Goal: Check status: Check status

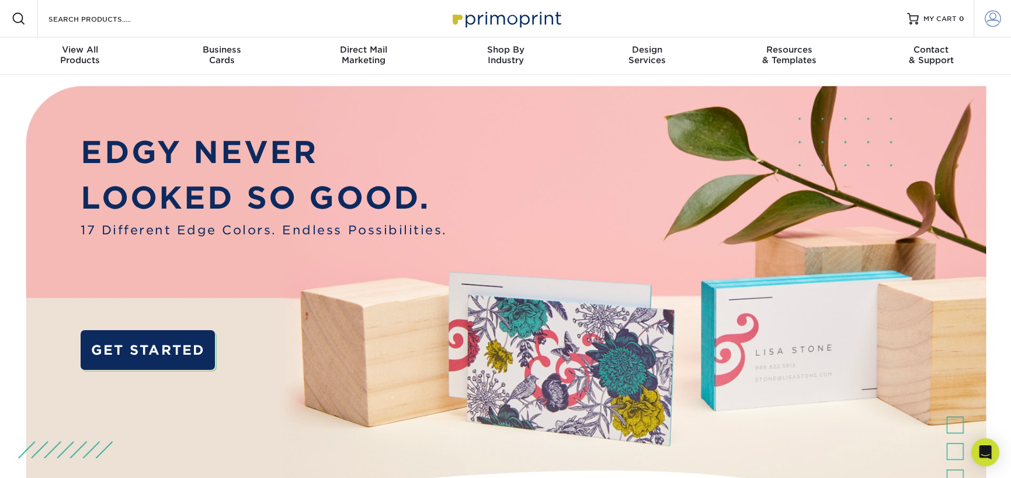
type input "[PERSON_NAME][EMAIL_ADDRESS][DOMAIN_NAME]"
click at [993, 19] on span at bounding box center [993, 19] width 16 height 16
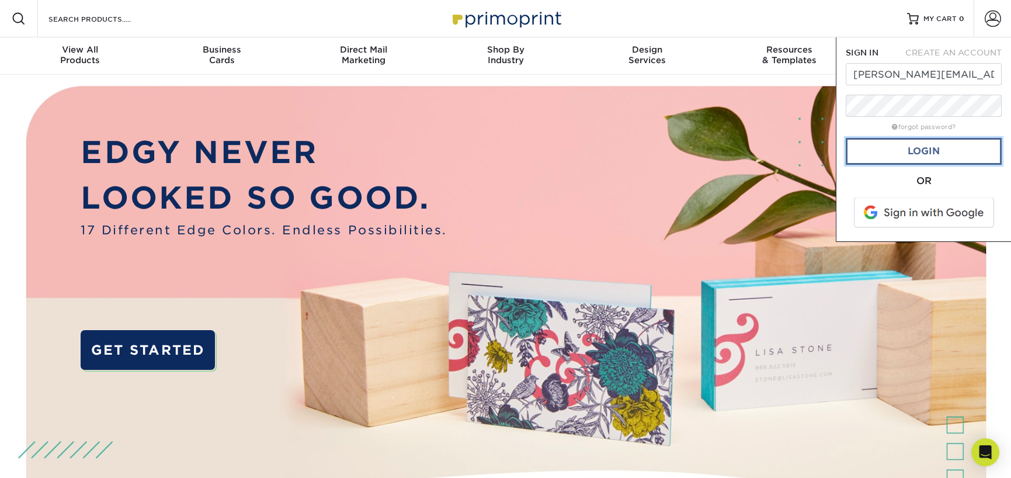
click at [950, 157] on link "Login" at bounding box center [924, 151] width 156 height 27
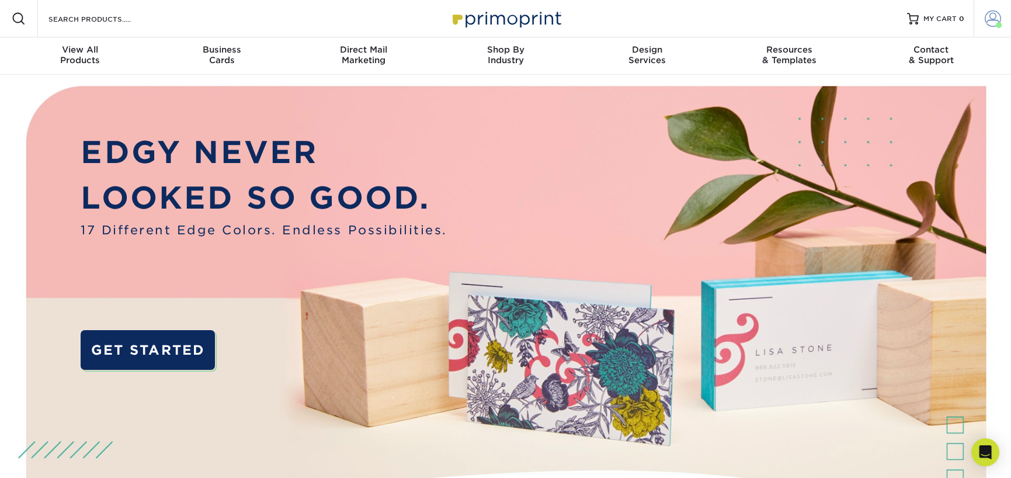
click at [988, 21] on span at bounding box center [993, 19] width 16 height 16
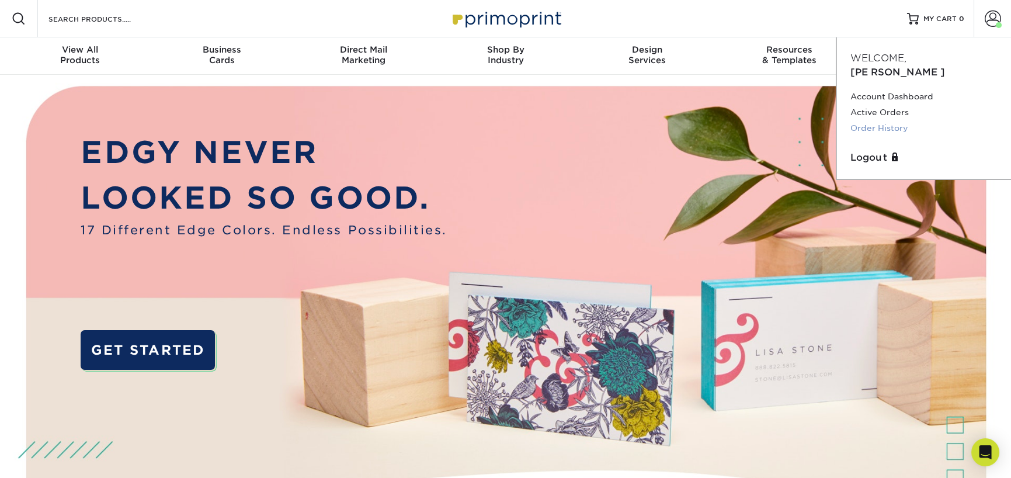
click at [871, 120] on link "Order History" at bounding box center [923, 128] width 147 height 16
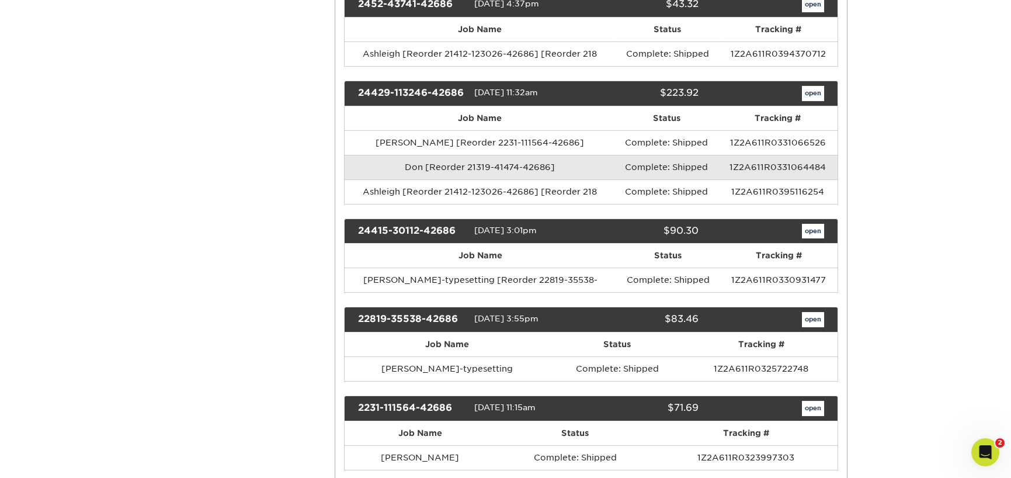
scroll to position [428, 0]
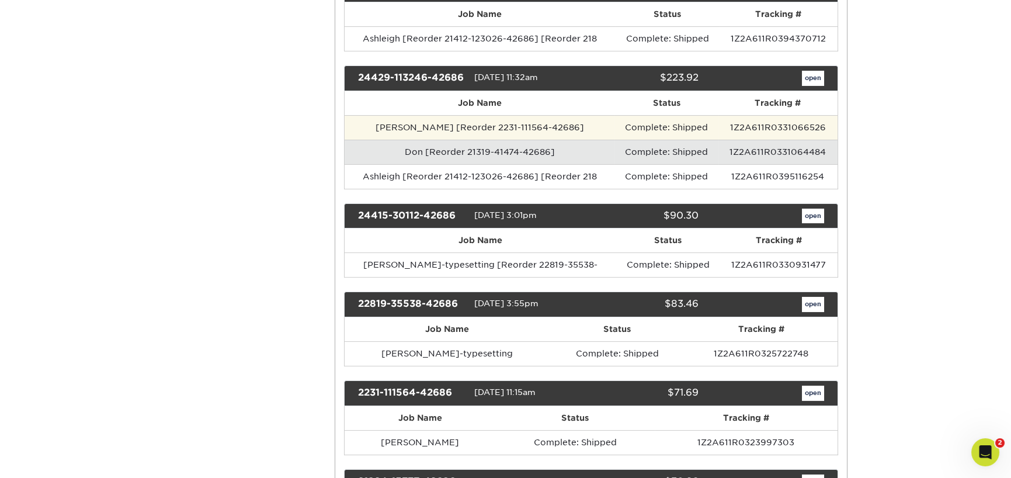
click at [737, 126] on td "1Z2A611R0331066526" at bounding box center [777, 127] width 119 height 25
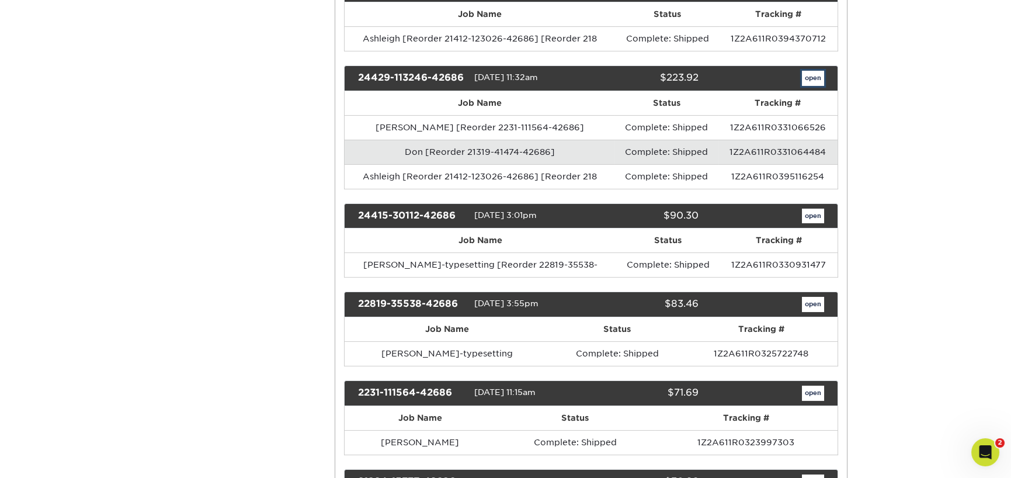
click at [807, 77] on link "open" at bounding box center [813, 78] width 22 height 15
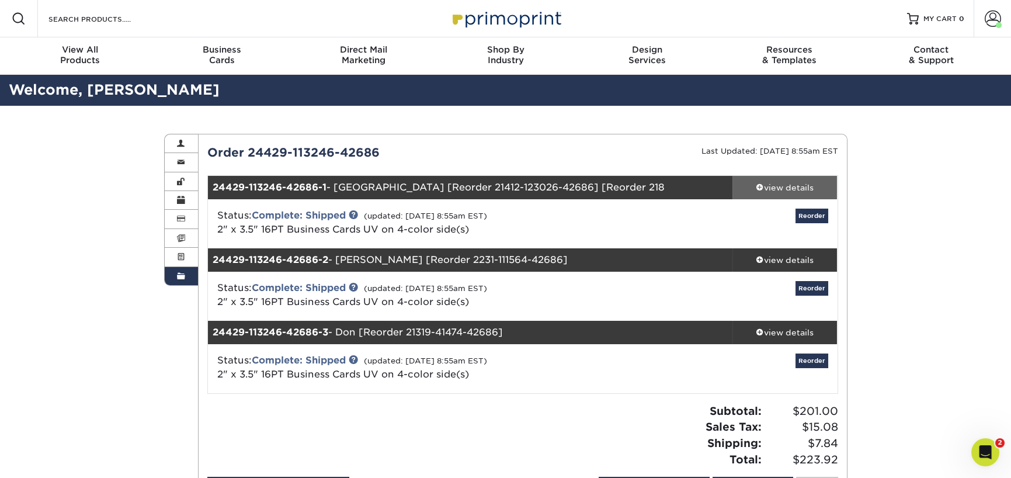
click at [763, 186] on div "view details" at bounding box center [784, 188] width 105 height 12
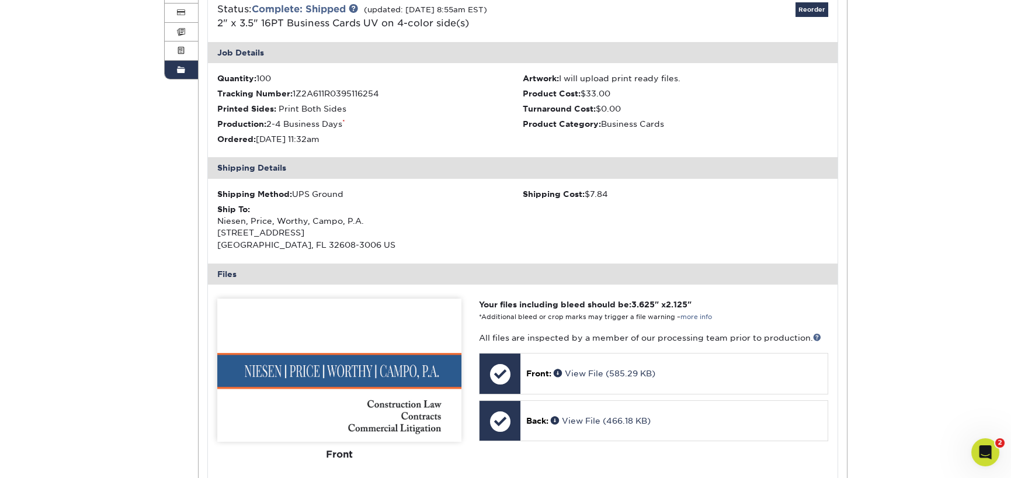
scroll to position [350, 0]
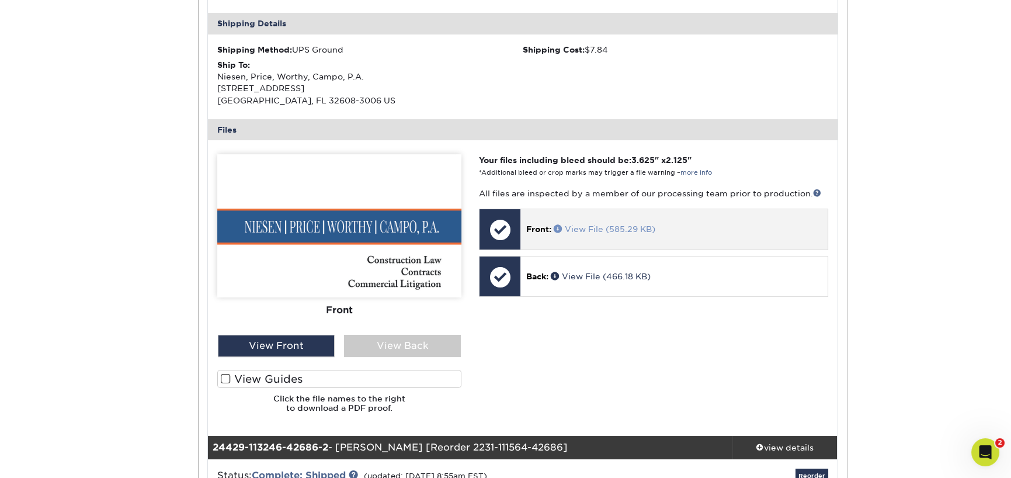
click at [558, 227] on span at bounding box center [559, 228] width 11 height 8
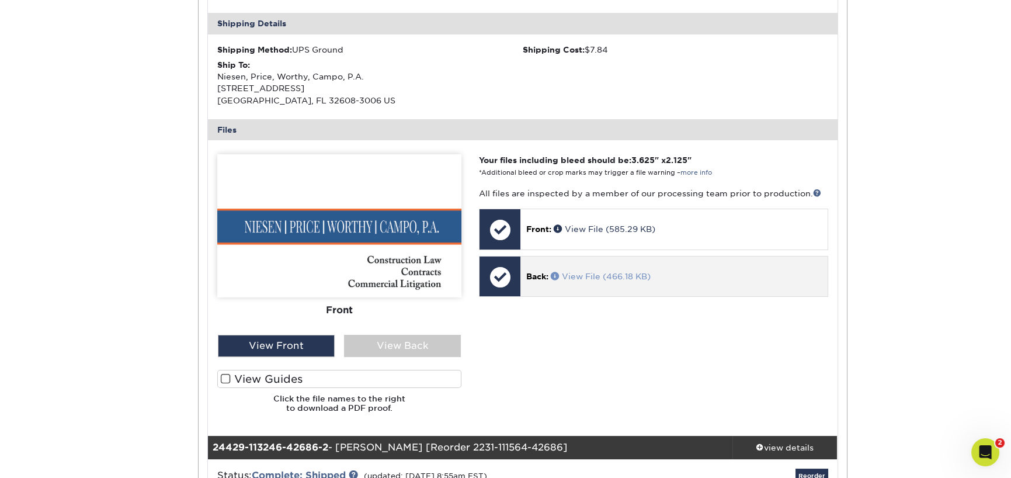
click at [562, 276] on span at bounding box center [556, 276] width 11 height 8
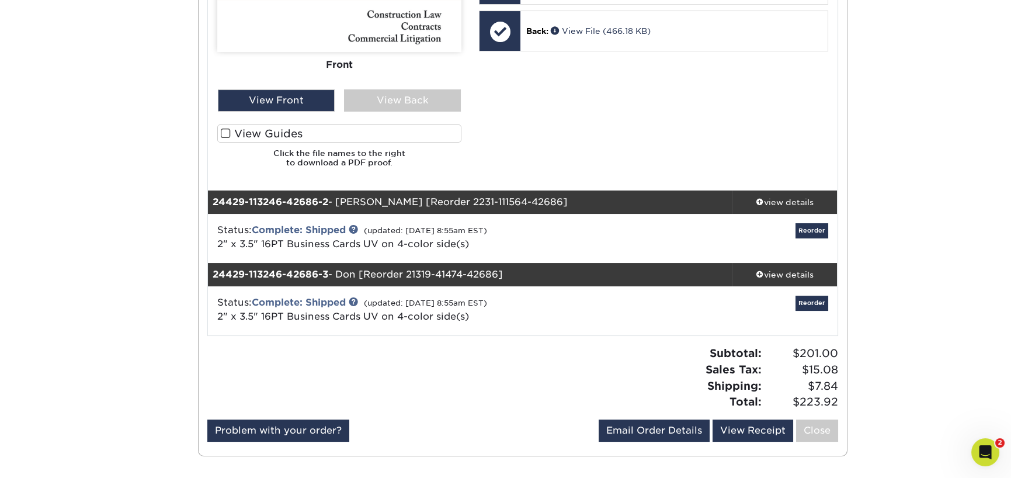
scroll to position [701, 0]
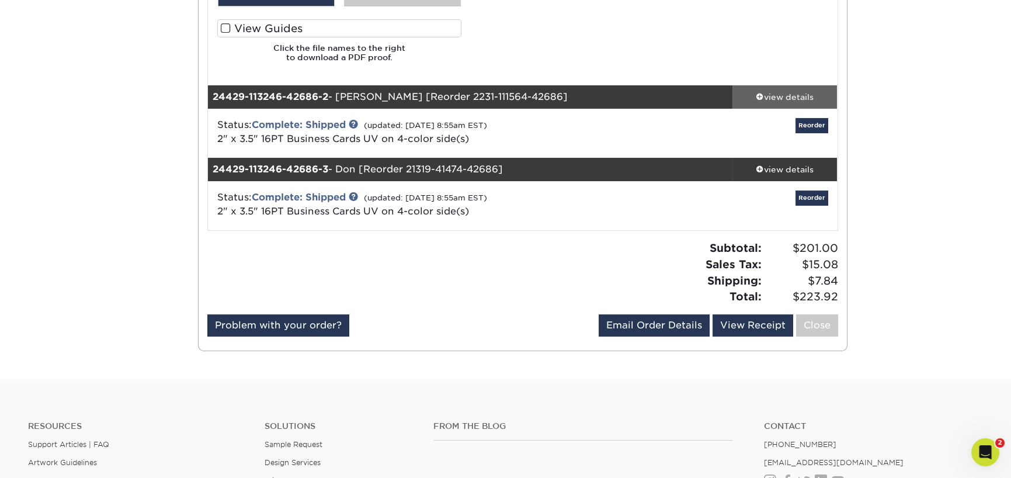
click at [757, 93] on span at bounding box center [760, 96] width 8 height 8
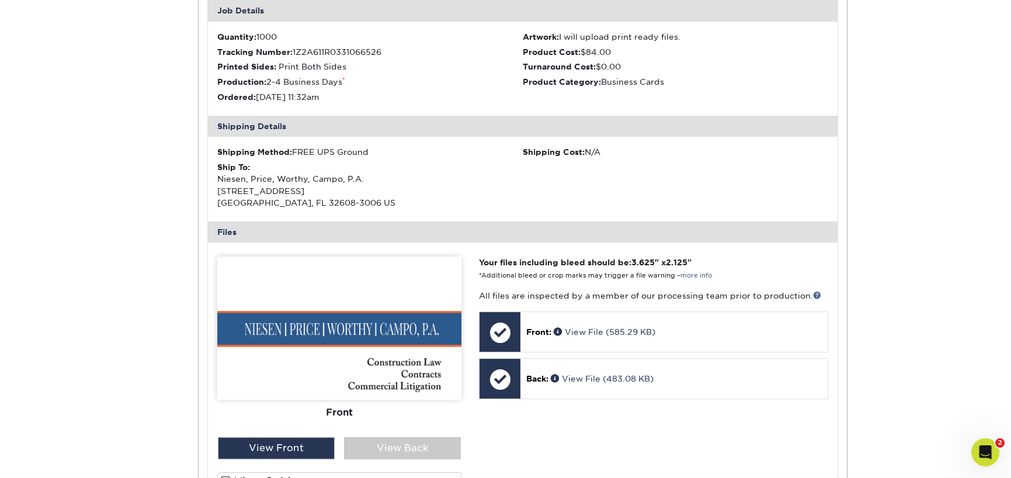
scroll to position [895, 0]
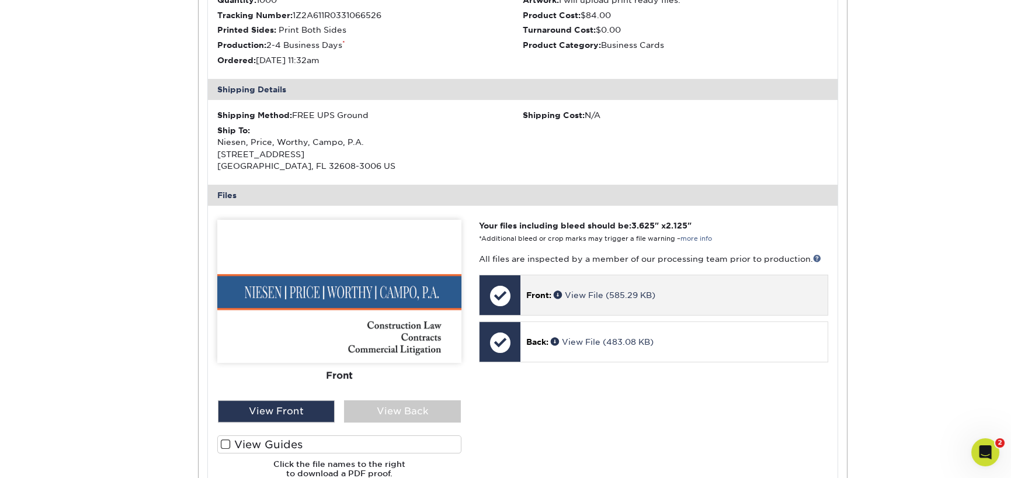
click at [535, 286] on div "Front: View File (585.29 KB)" at bounding box center [673, 295] width 307 height 40
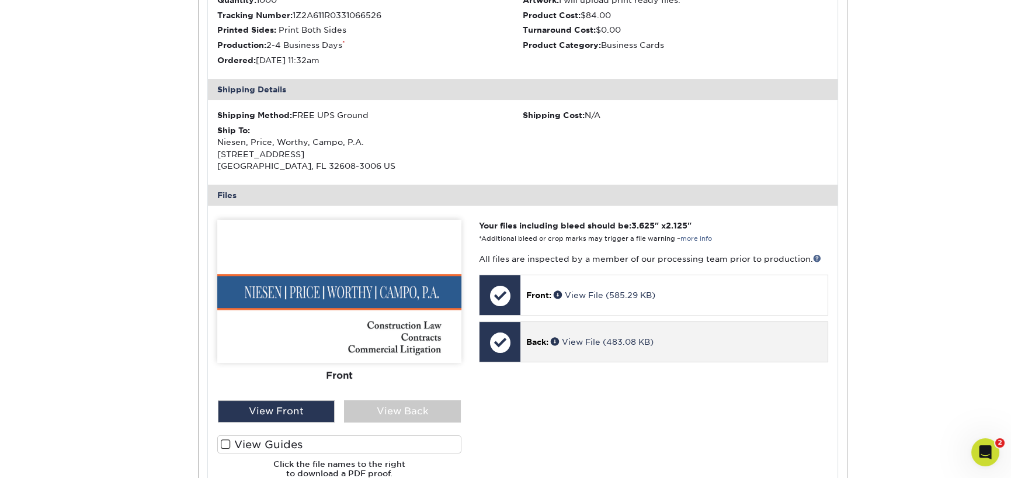
click at [536, 349] on div "Back: View File (483.08 KB)" at bounding box center [673, 342] width 307 height 40
click at [603, 345] on link "View File (483.08 KB)" at bounding box center [602, 341] width 103 height 9
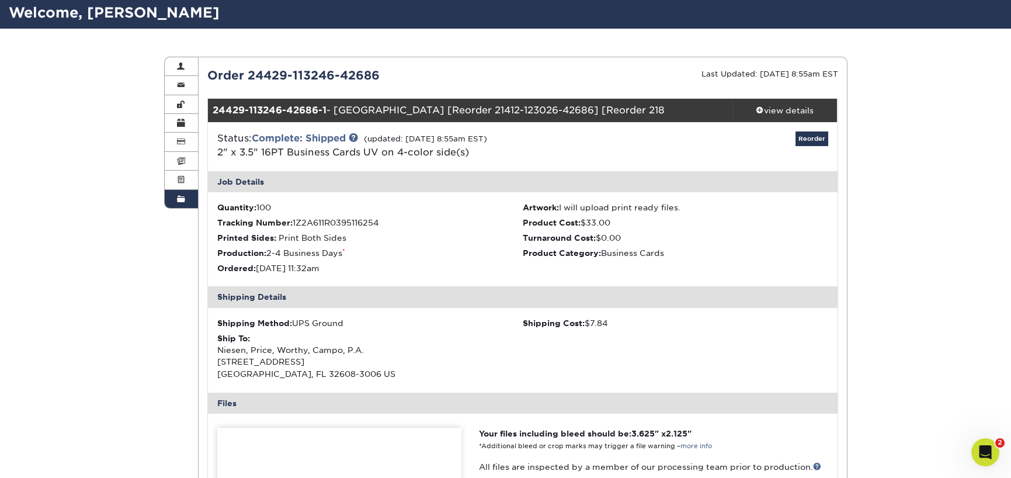
scroll to position [0, 0]
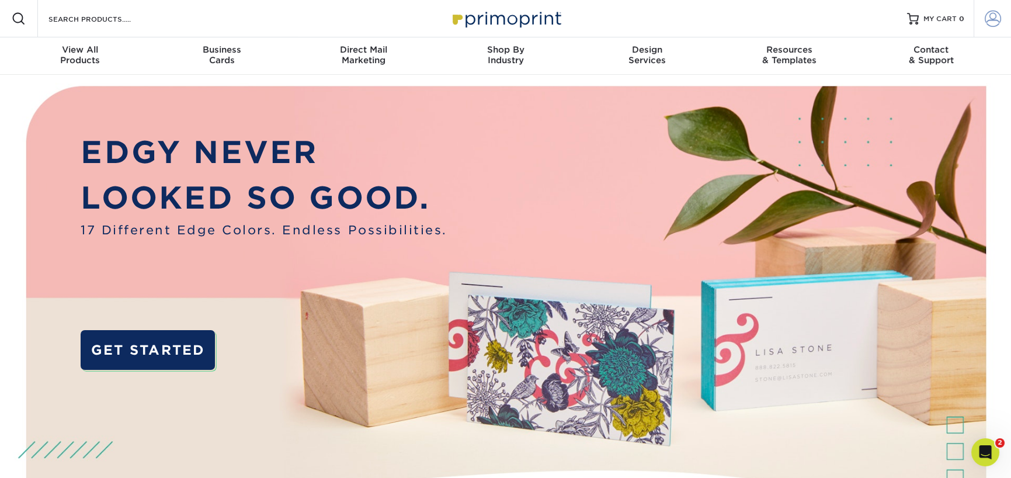
type input "[PERSON_NAME][EMAIL_ADDRESS][DOMAIN_NAME]"
click at [1002, 23] on link "Account" at bounding box center [992, 18] width 37 height 37
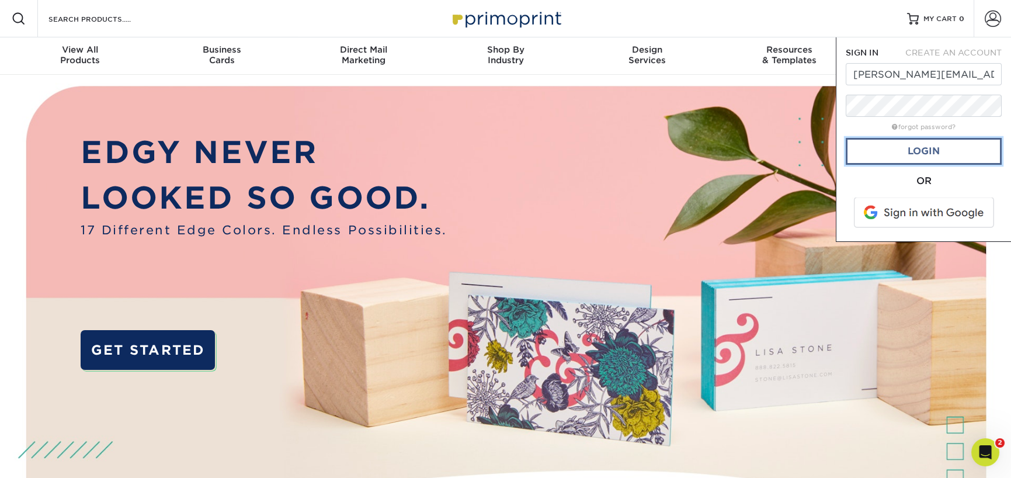
click at [954, 148] on link "Login" at bounding box center [924, 151] width 156 height 27
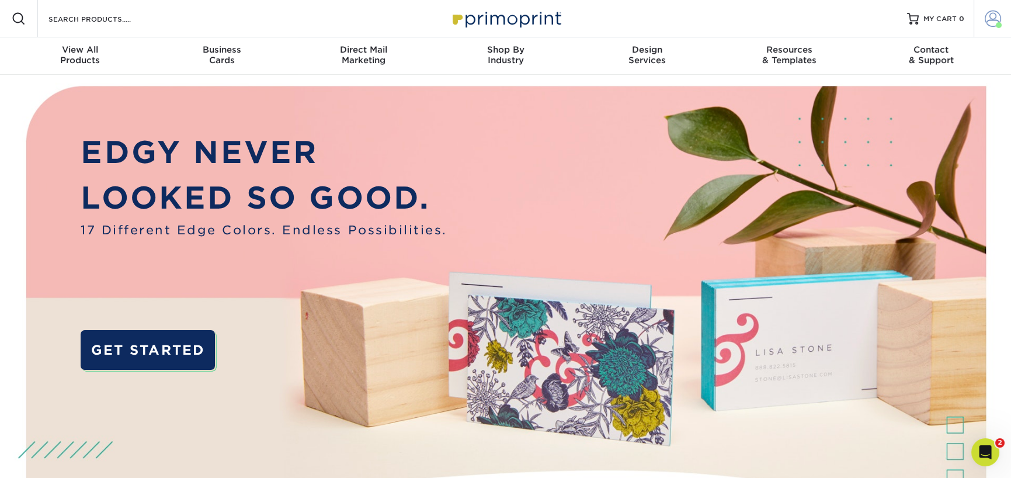
click at [993, 22] on span at bounding box center [993, 19] width 16 height 16
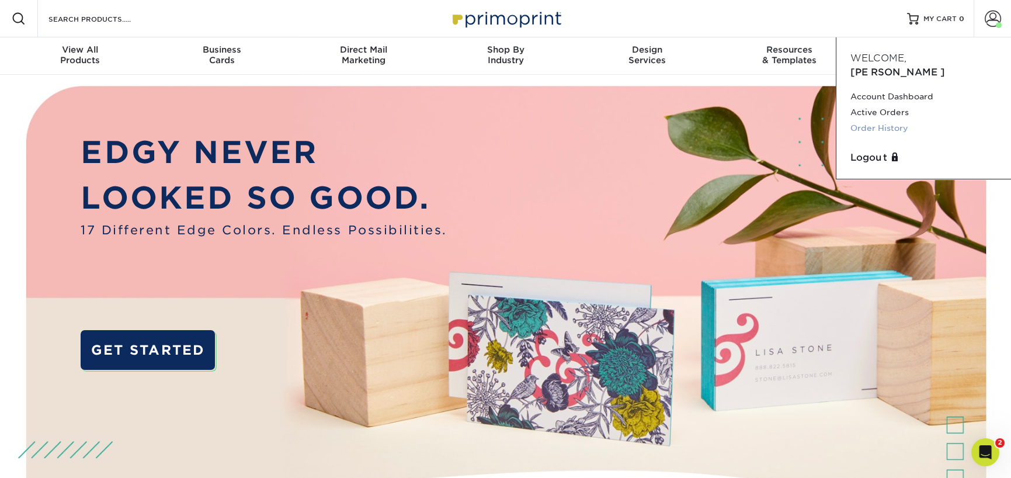
click at [889, 120] on link "Order History" at bounding box center [923, 128] width 147 height 16
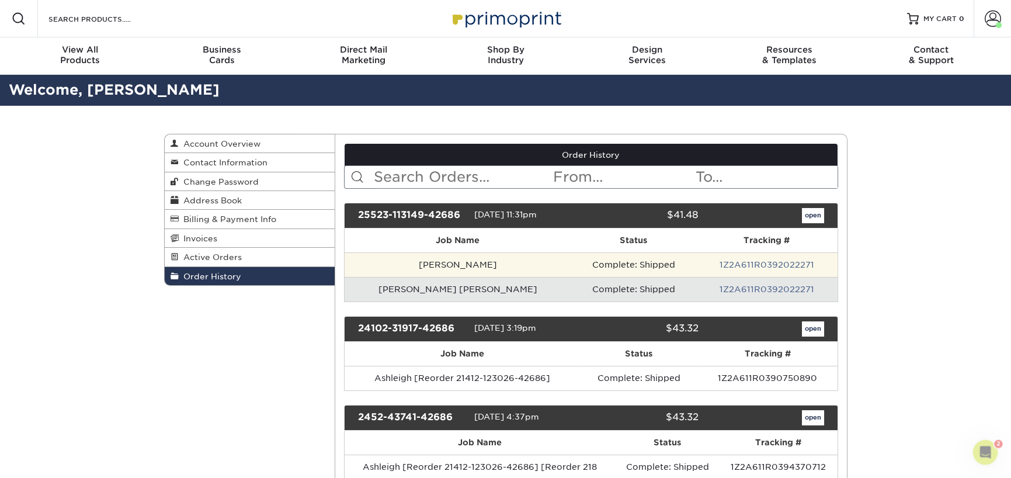
click at [631, 265] on td "Complete: Shipped" at bounding box center [634, 264] width 126 height 25
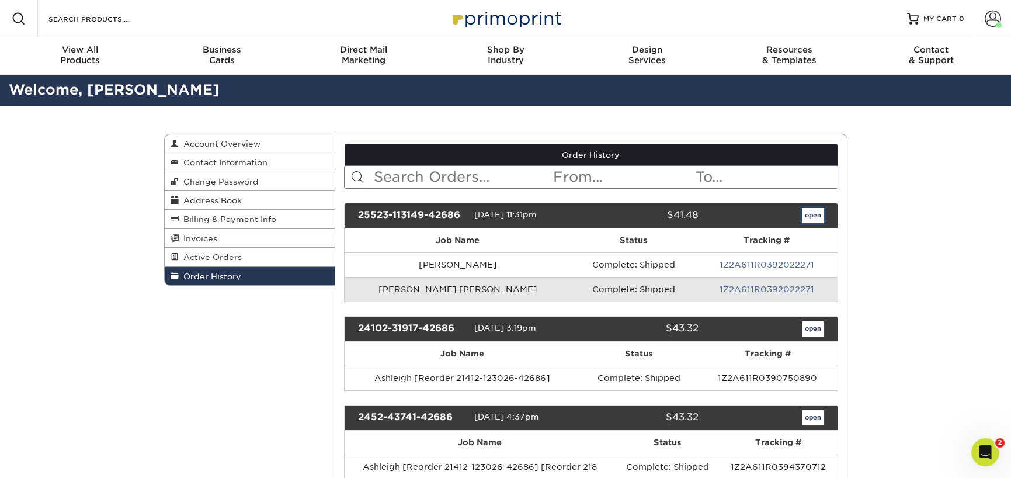
click at [812, 211] on link "open" at bounding box center [813, 215] width 22 height 15
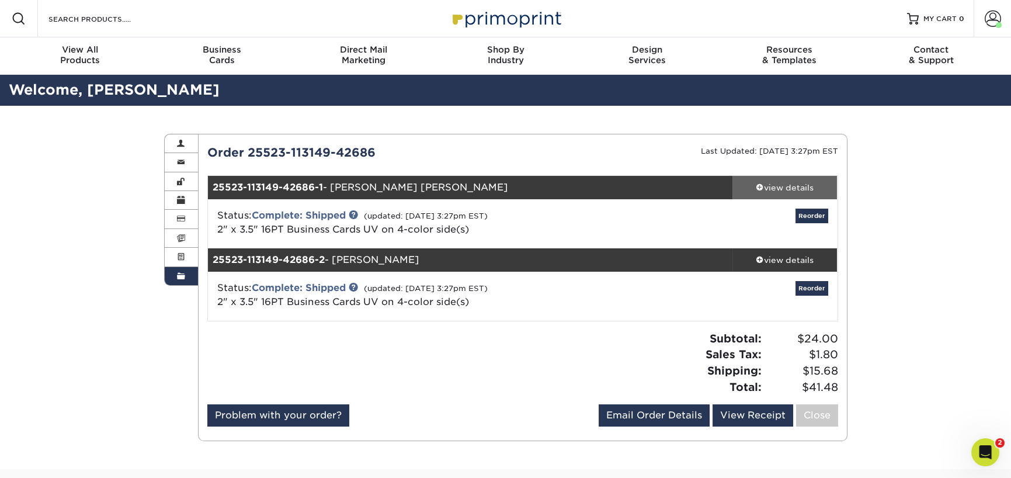
click at [769, 189] on div "view details" at bounding box center [784, 188] width 105 height 12
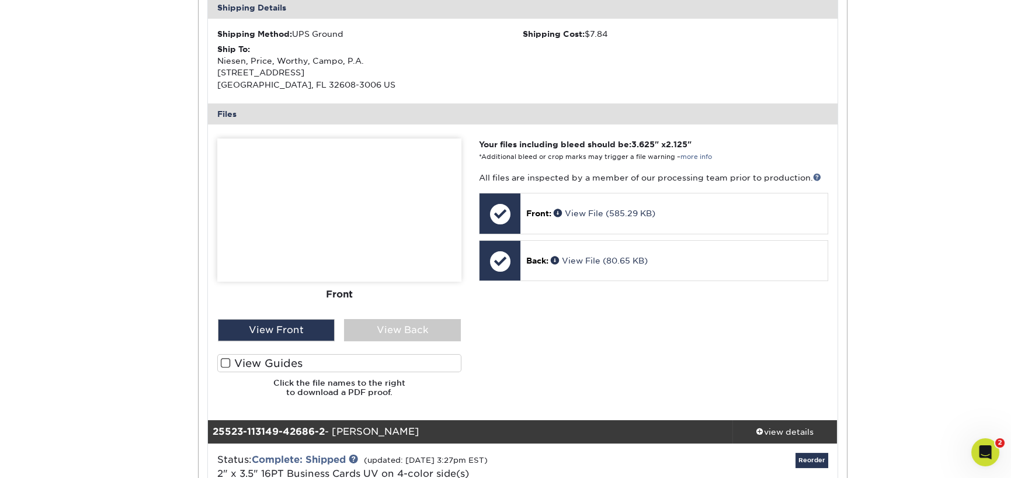
scroll to position [389, 0]
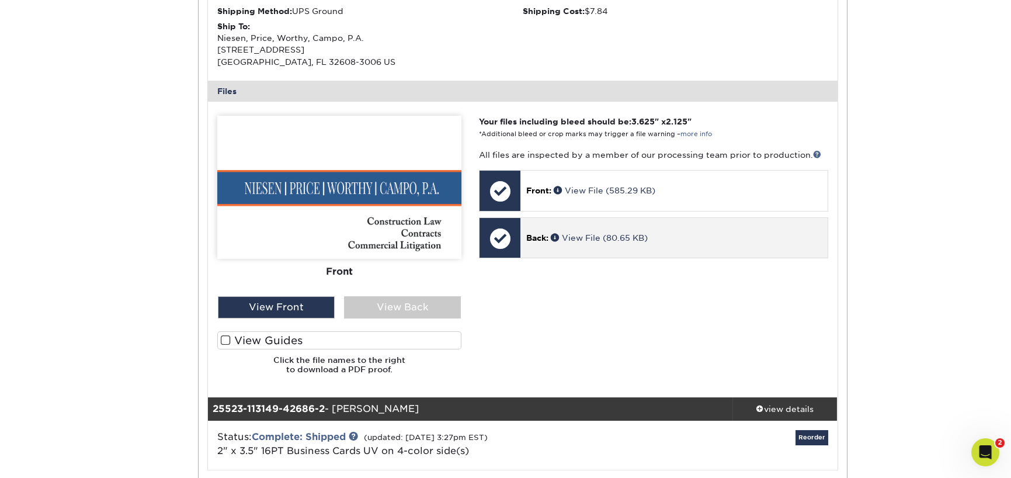
click at [589, 228] on div "Back: View File (80.65 KB)" at bounding box center [673, 238] width 307 height 40
click at [582, 235] on link "View File (80.65 KB)" at bounding box center [599, 237] width 97 height 9
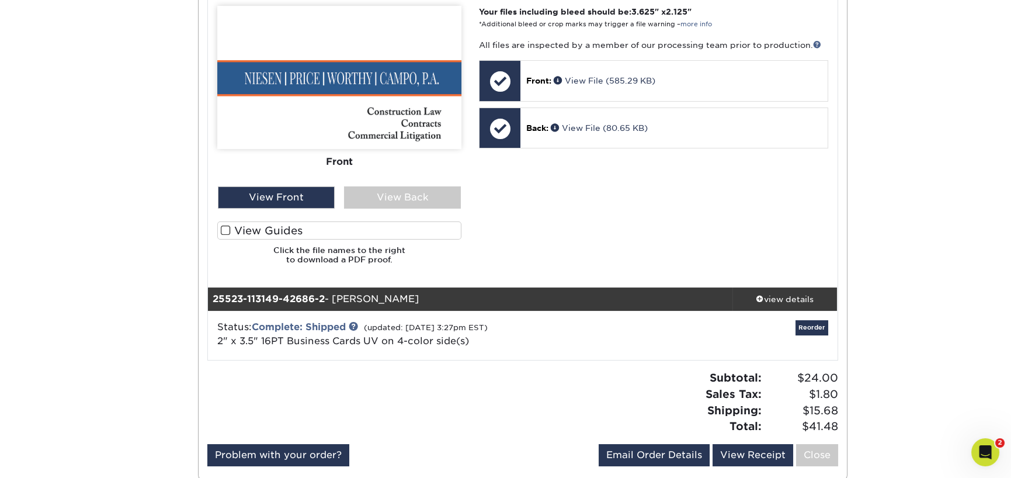
scroll to position [584, 0]
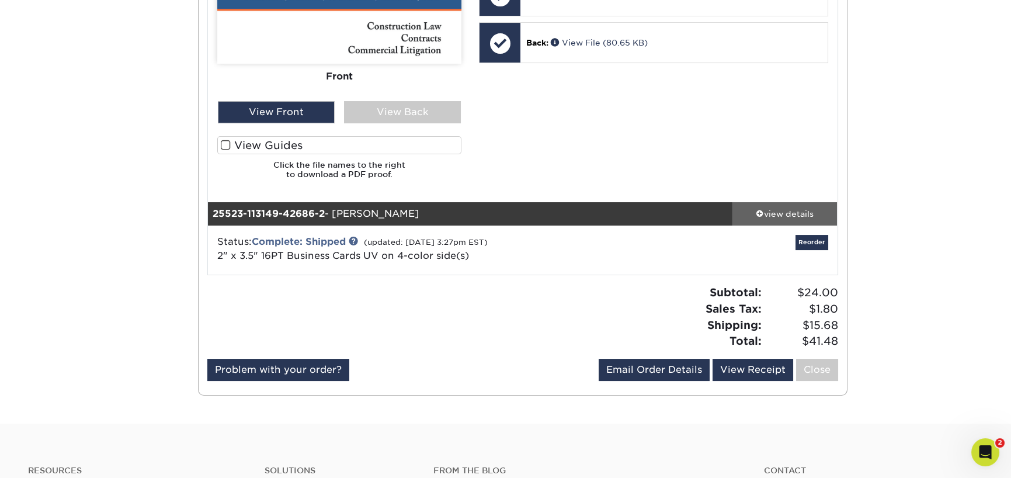
click at [788, 210] on div "view details" at bounding box center [784, 214] width 105 height 12
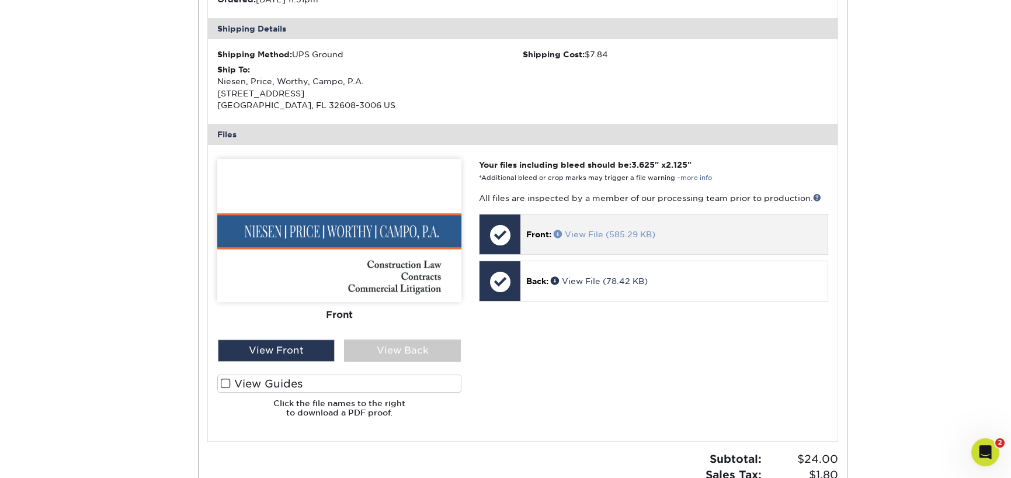
scroll to position [1012, 0]
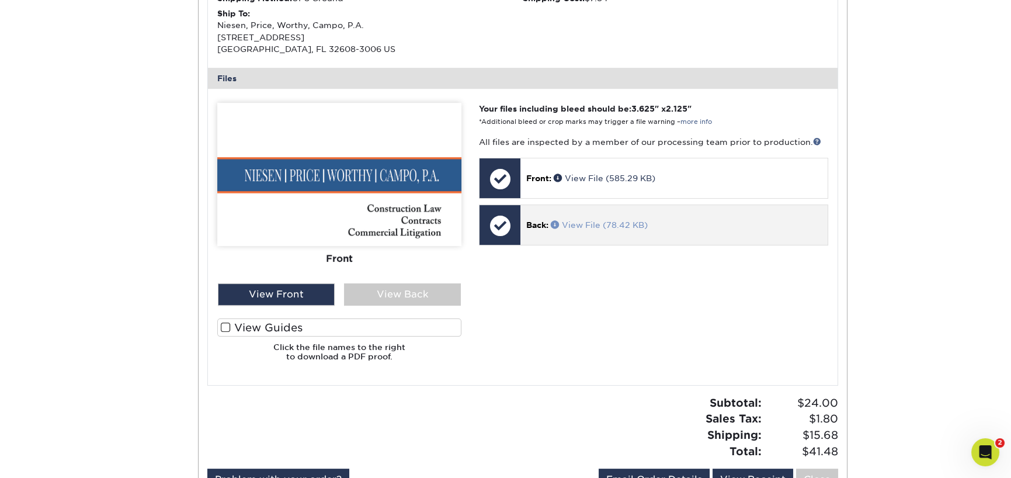
click at [593, 226] on link "View File (78.42 KB)" at bounding box center [599, 224] width 97 height 9
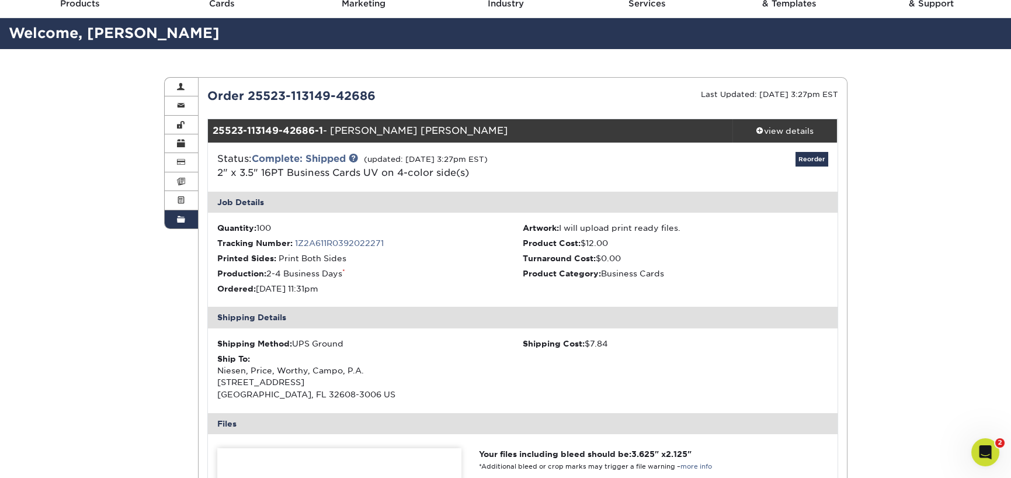
scroll to position [0, 0]
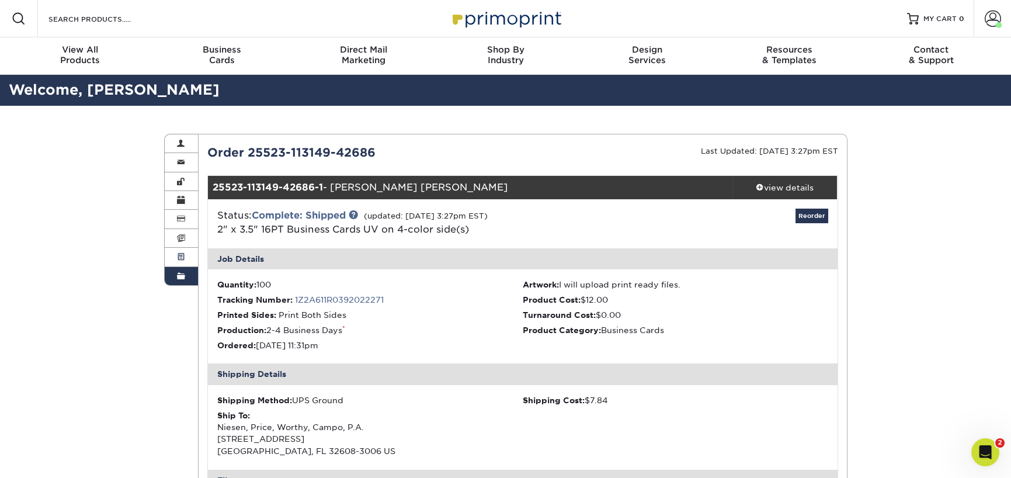
click at [180, 252] on span at bounding box center [181, 256] width 8 height 9
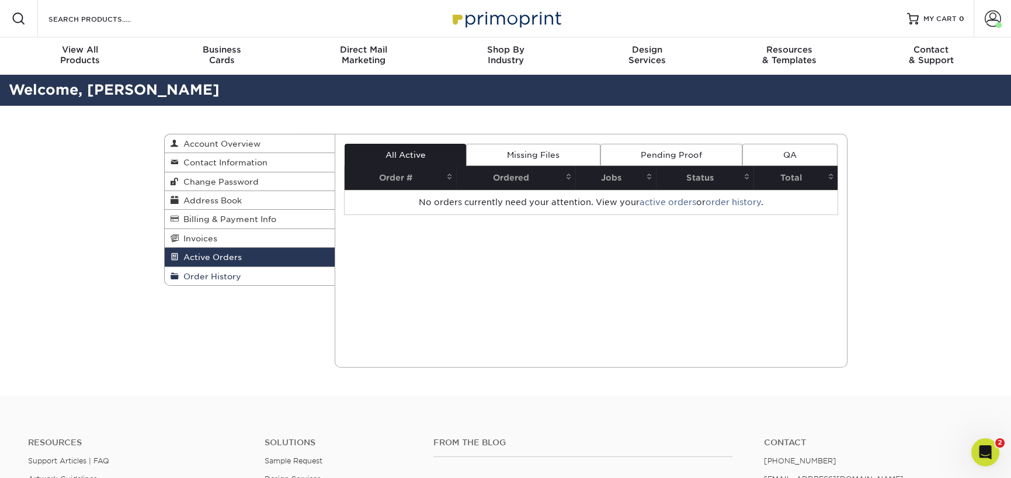
click at [203, 274] on span "Order History" at bounding box center [210, 276] width 62 height 9
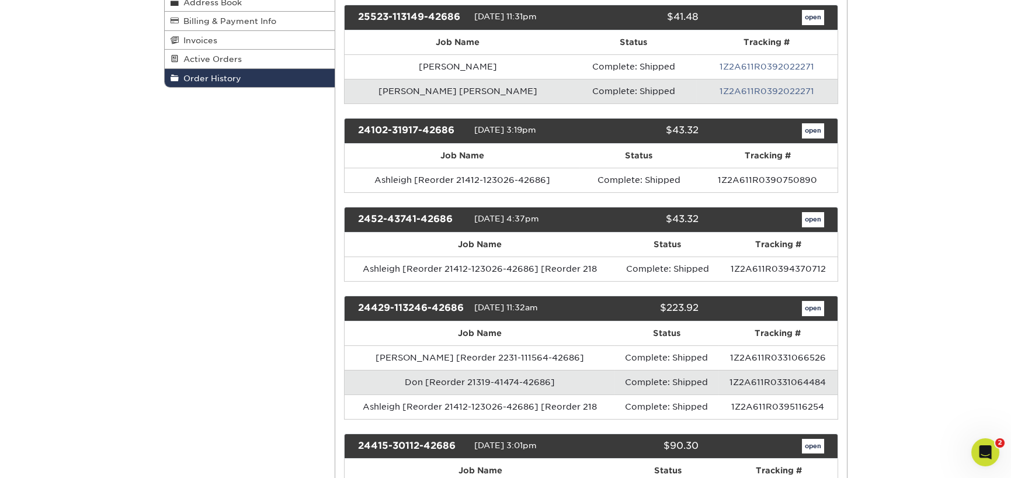
scroll to position [234, 0]
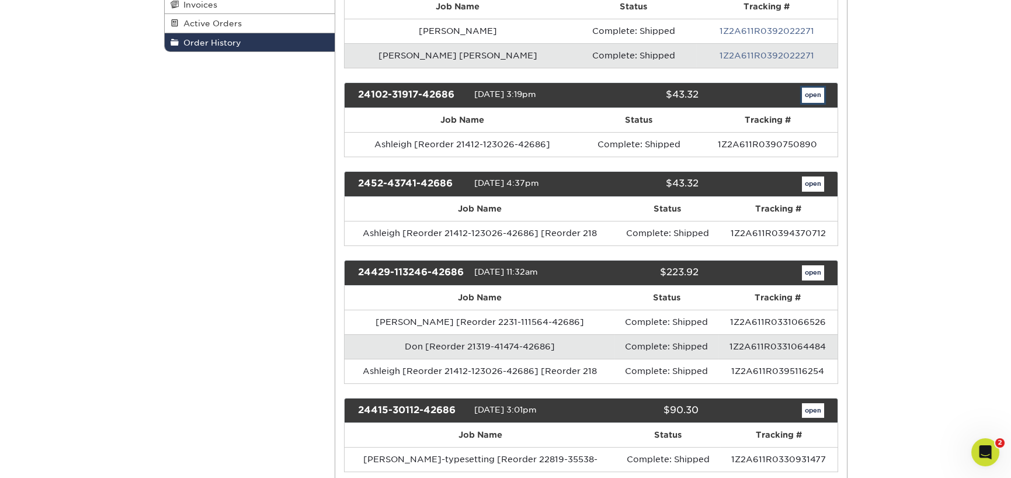
click at [810, 91] on link "open" at bounding box center [813, 95] width 22 height 15
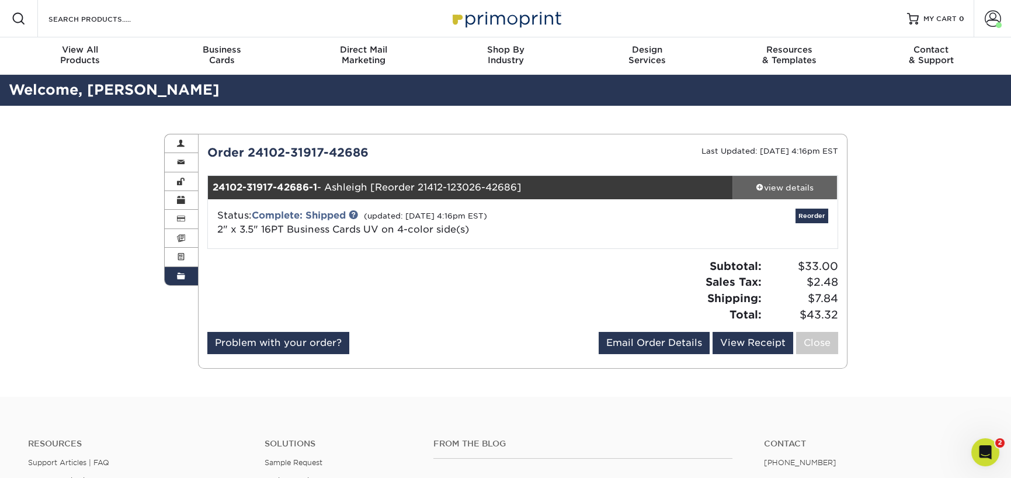
click at [757, 185] on span at bounding box center [760, 187] width 8 height 8
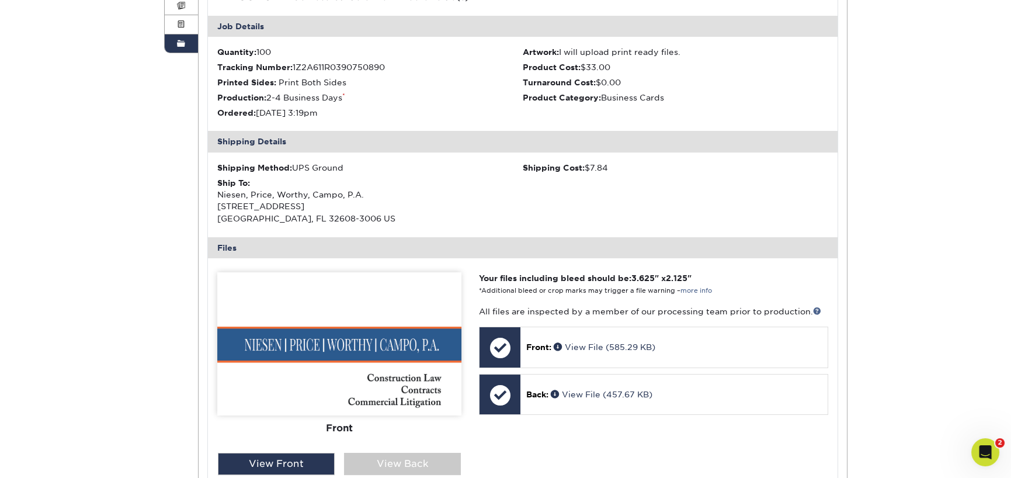
scroll to position [350, 0]
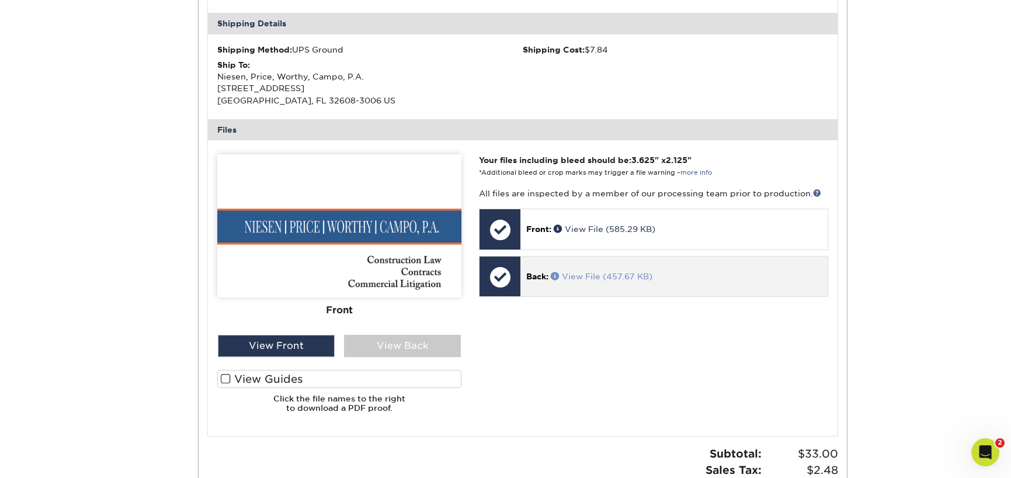
click at [595, 280] on link "View File (457.67 KB)" at bounding box center [602, 276] width 102 height 9
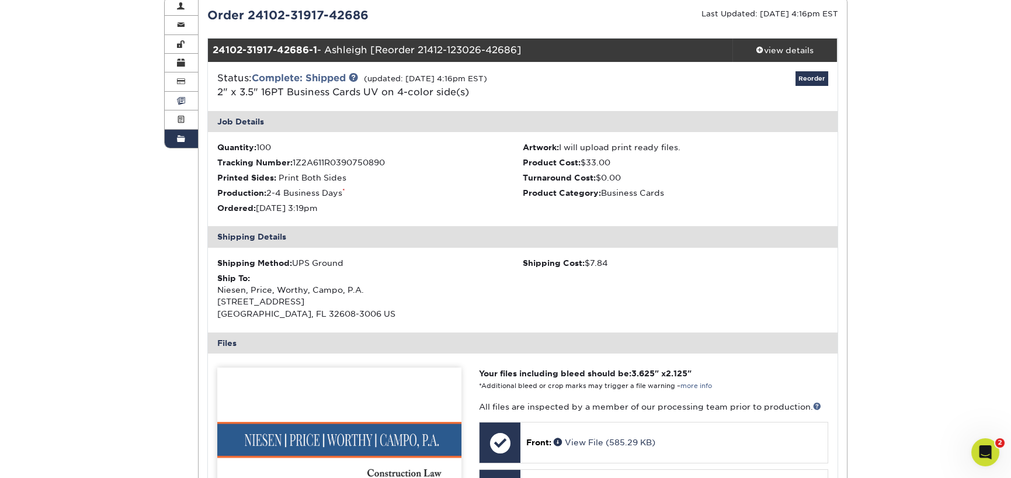
scroll to position [117, 0]
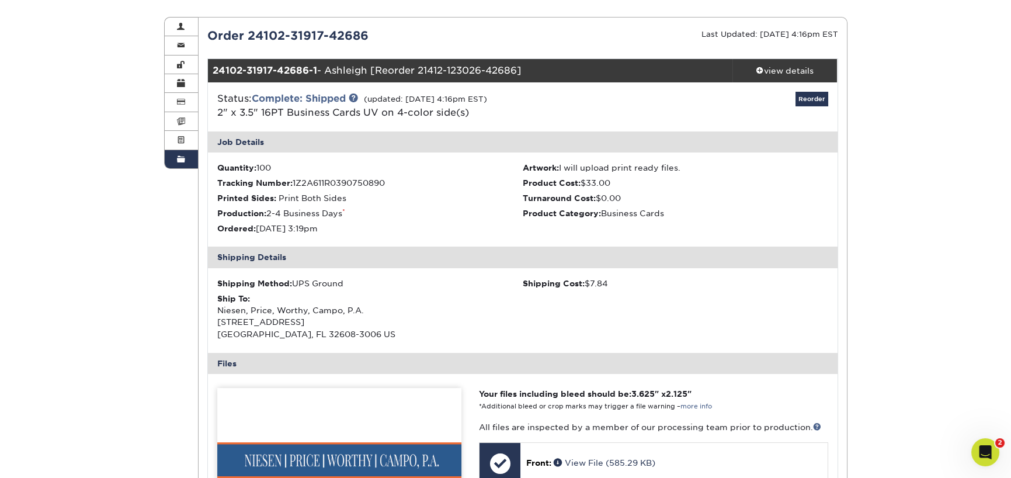
click at [169, 157] on link "Order History" at bounding box center [182, 159] width 34 height 18
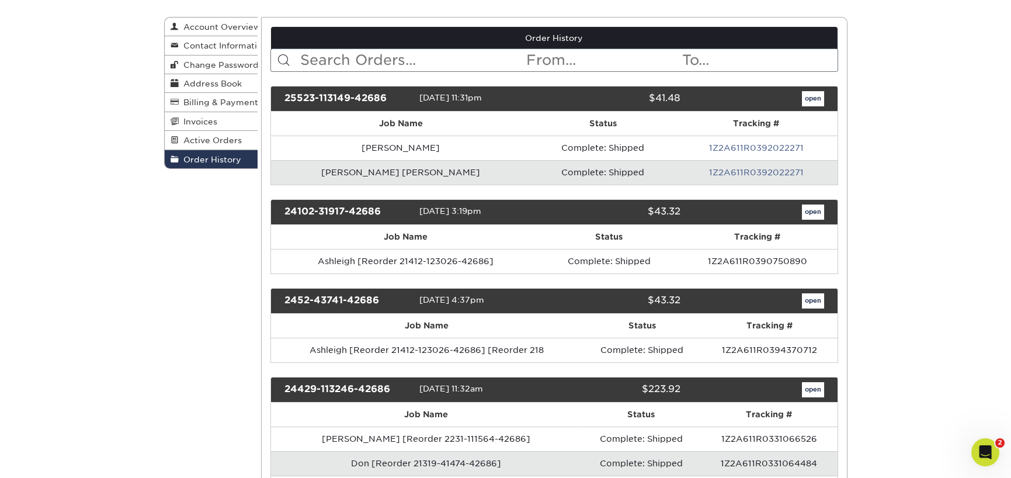
scroll to position [0, 0]
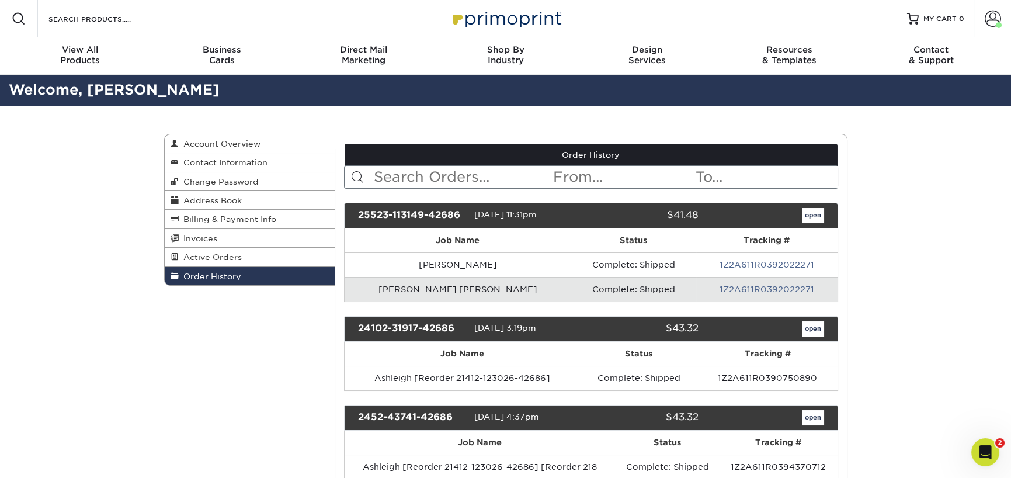
click at [221, 279] on span "Order History" at bounding box center [210, 276] width 62 height 9
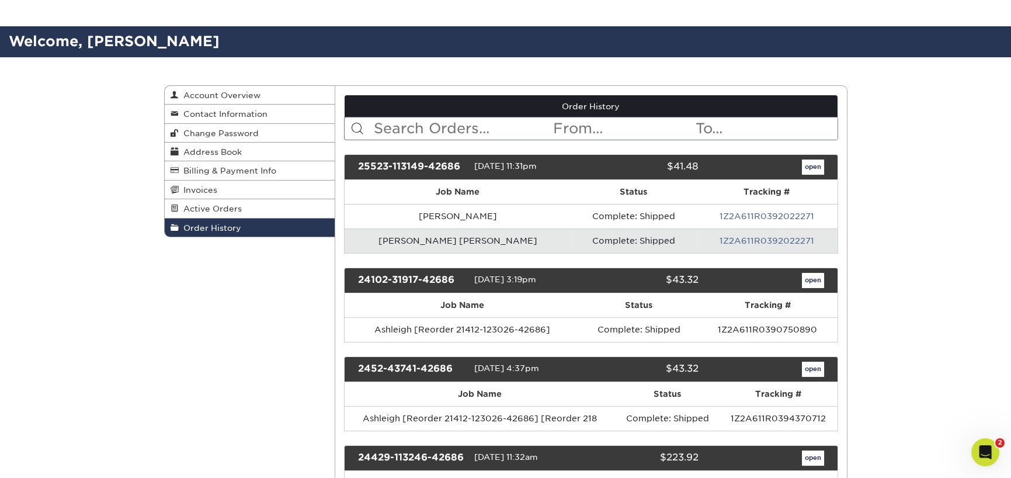
scroll to position [155, 0]
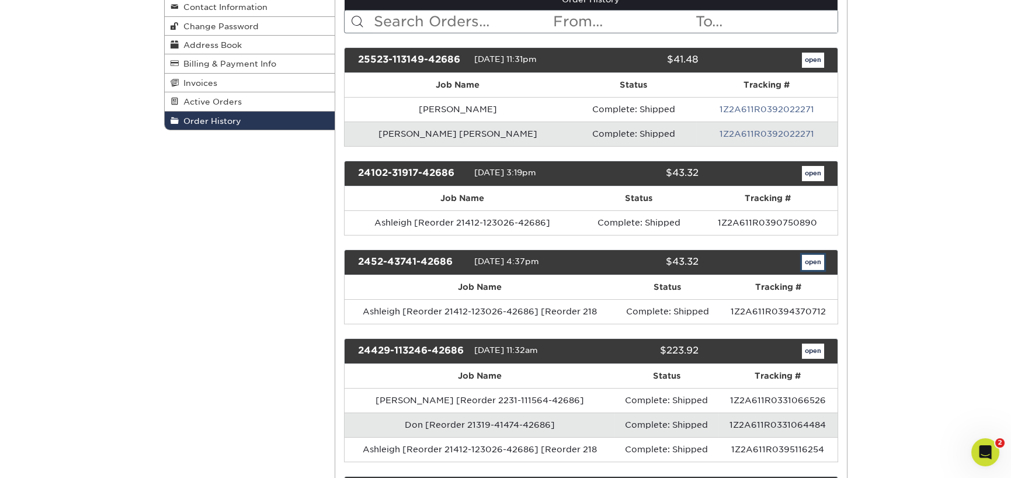
click at [819, 258] on link "open" at bounding box center [813, 262] width 22 height 15
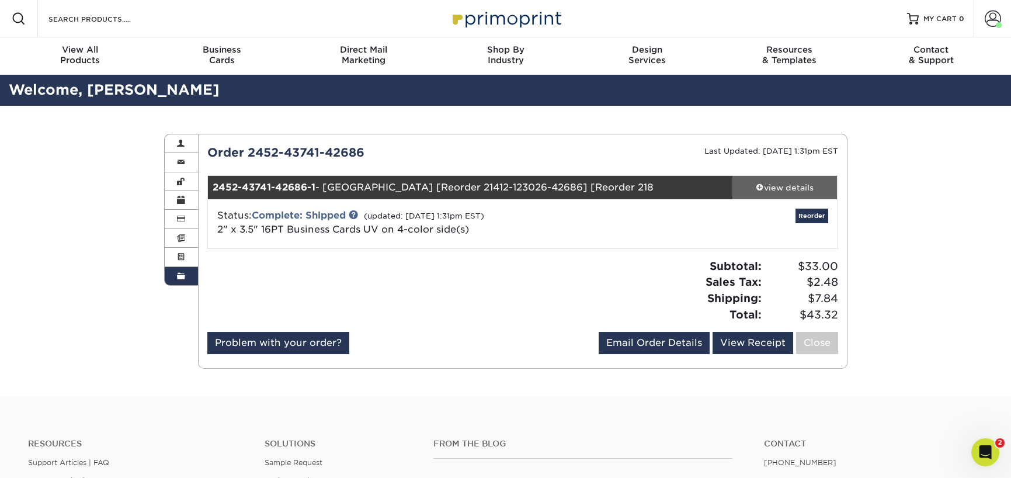
click at [759, 185] on span at bounding box center [760, 187] width 8 height 8
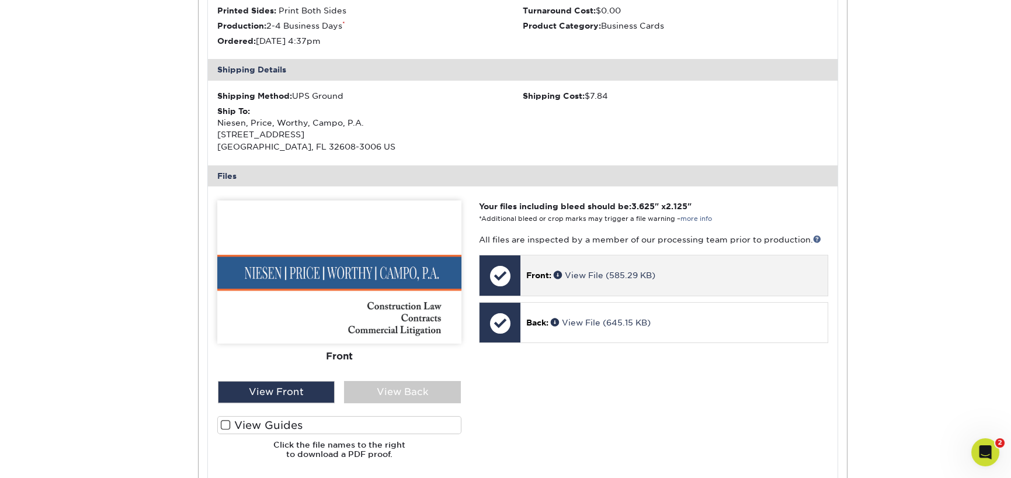
scroll to position [311, 0]
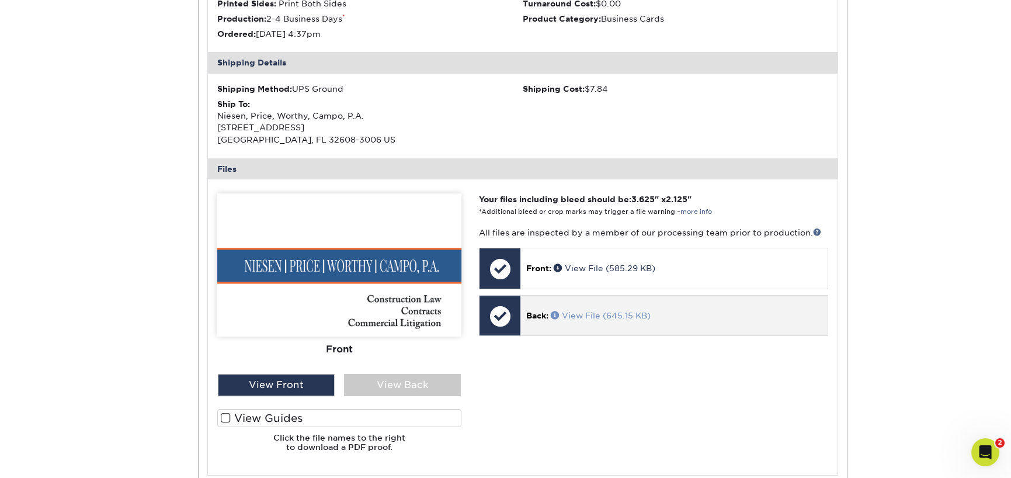
click at [620, 315] on link "View File (645.15 KB)" at bounding box center [601, 315] width 100 height 9
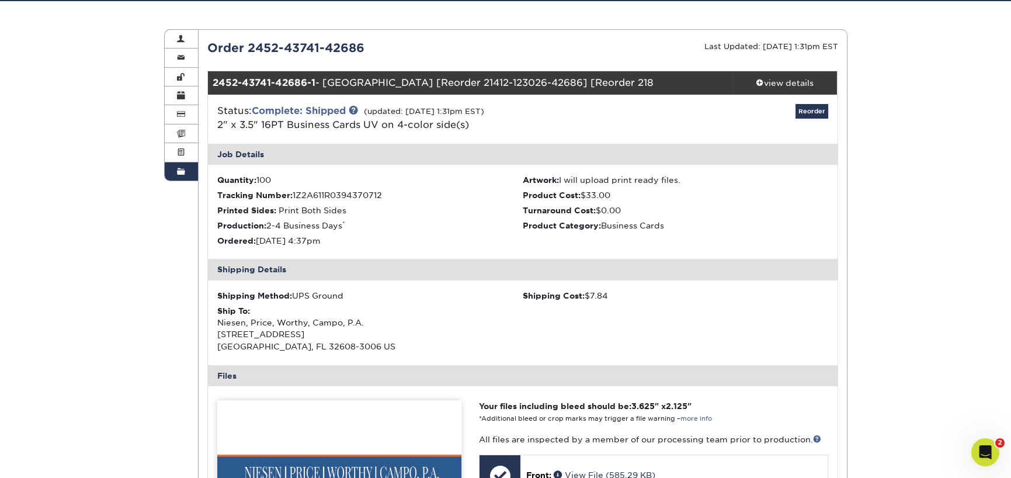
scroll to position [78, 0]
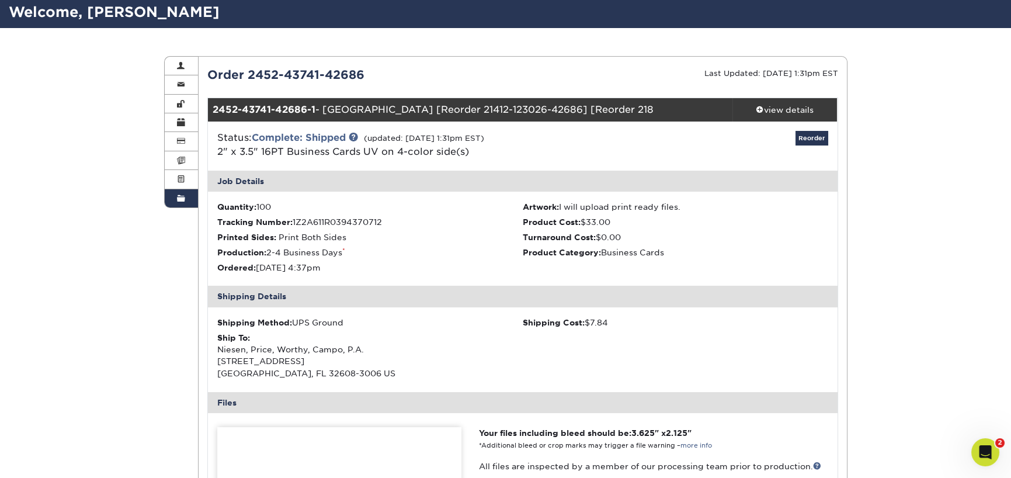
click at [177, 192] on link "Order History" at bounding box center [182, 198] width 34 height 18
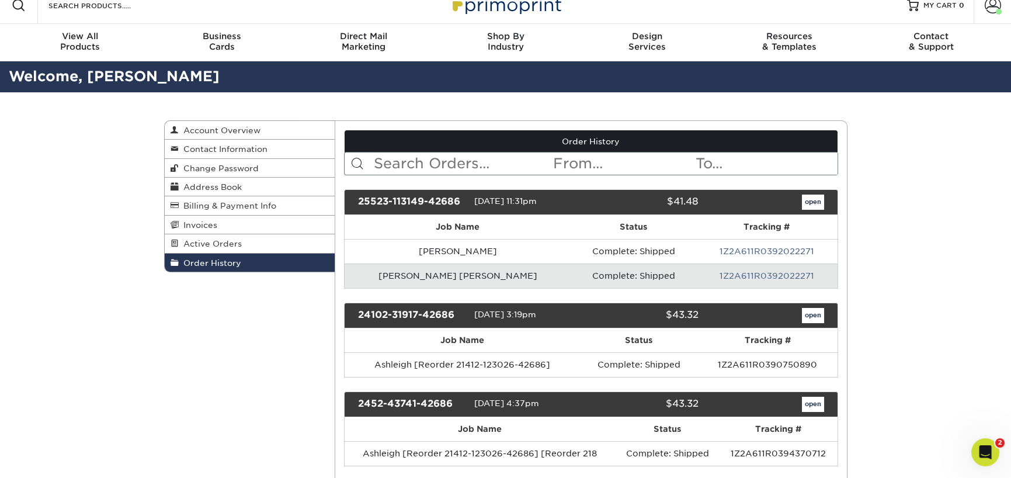
scroll to position [0, 0]
